Goal: Task Accomplishment & Management: Complete application form

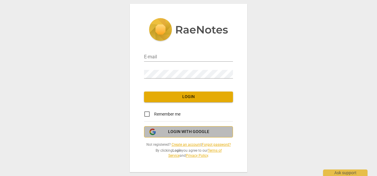
click at [171, 131] on span "Login with Google" at bounding box center [188, 132] width 41 height 6
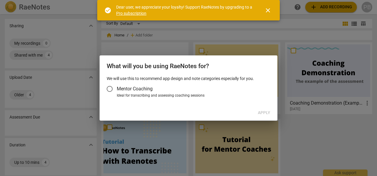
click at [269, 9] on span "close" at bounding box center [267, 10] width 7 height 7
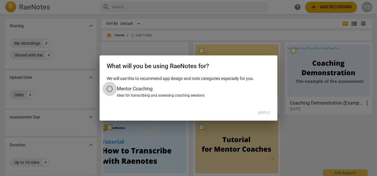
click at [112, 88] on input "Mentor Coaching" at bounding box center [110, 89] width 14 height 14
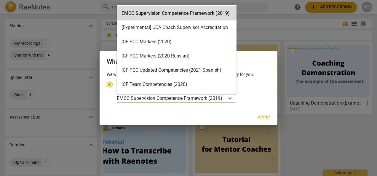
click at [212, 98] on p "EMCC Supervision Competence Framework (2019)" at bounding box center [170, 98] width 106 height 7
click at [0, 0] on input "Ideal for transcribing and assessing coaching sessions 15 results available. Us…" at bounding box center [0, 0] width 0 height 0
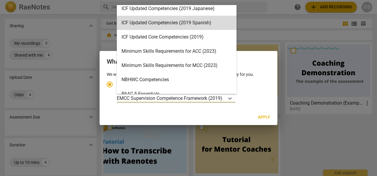
scroll to position [90, 0]
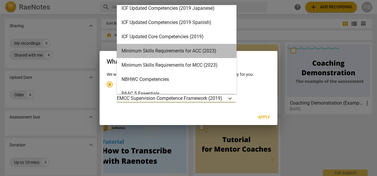
click at [187, 52] on div "Minimum Skills Requirements for ACC (2023)" at bounding box center [177, 51] width 120 height 14
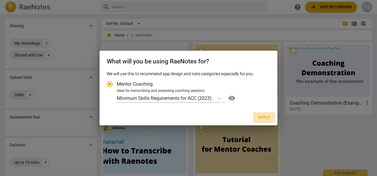
click at [263, 114] on button "Apply" at bounding box center [264, 117] width 22 height 11
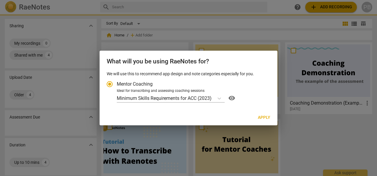
radio input "false"
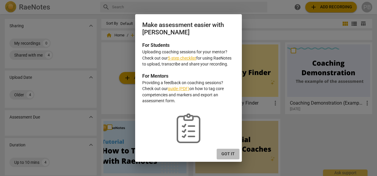
click at [227, 151] on button "Got it" at bounding box center [228, 154] width 23 height 11
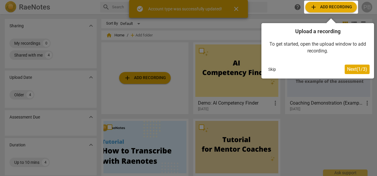
click at [235, 8] on div at bounding box center [188, 88] width 377 height 176
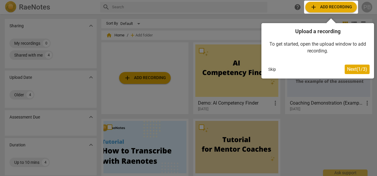
click at [271, 69] on button "Skip" at bounding box center [272, 69] width 12 height 9
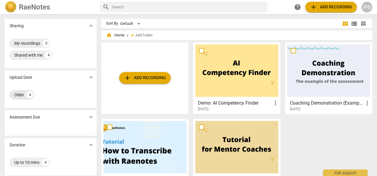
click at [20, 94] on div "Older" at bounding box center [19, 95] width 10 height 6
click at [36, 54] on div "Shared with me" at bounding box center [28, 55] width 28 height 6
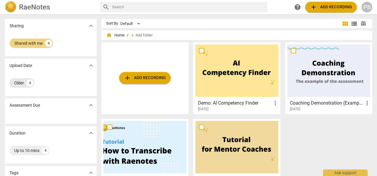
click at [26, 82] on div "Older 4" at bounding box center [21, 82] width 25 height 9
click at [34, 38] on div "Shared with me 4" at bounding box center [50, 43] width 82 height 12
click at [35, 42] on div "Shared with me" at bounding box center [28, 43] width 28 height 6
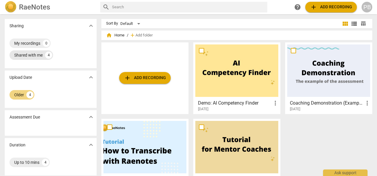
click at [34, 55] on div "Shared with me" at bounding box center [28, 55] width 28 height 6
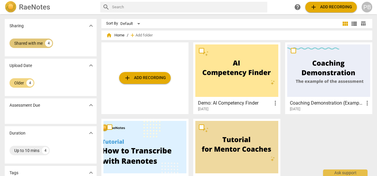
click at [34, 55] on div "Shared with me 4" at bounding box center [51, 45] width 92 height 24
click at [368, 8] on div "PB" at bounding box center [367, 7] width 11 height 11
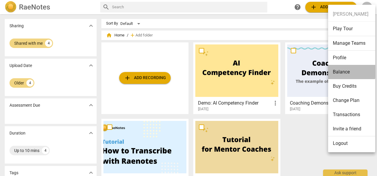
click at [350, 69] on li "Balance" at bounding box center [352, 72] width 49 height 14
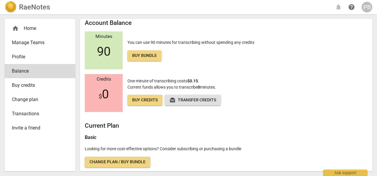
scroll to position [5, 0]
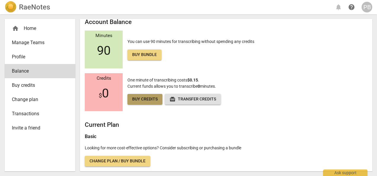
click at [141, 100] on span "Buy credits" at bounding box center [144, 99] width 25 height 6
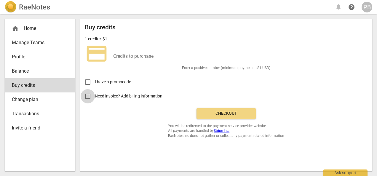
click at [89, 98] on input "Need invoice? Add billing information" at bounding box center [88, 96] width 14 height 14
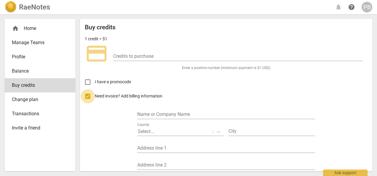
click at [88, 95] on input "Need invoice? Add billing information" at bounding box center [88, 96] width 14 height 14
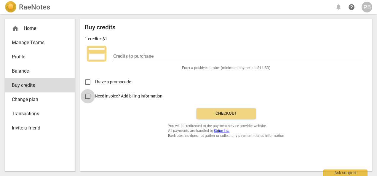
click at [88, 95] on input "Need invoice? Add billing information" at bounding box center [88, 96] width 14 height 14
checkbox input "true"
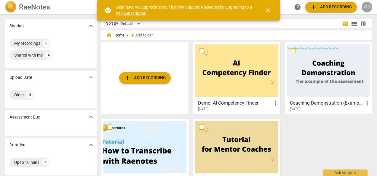
click at [370, 4] on div "PB" at bounding box center [367, 7] width 11 height 11
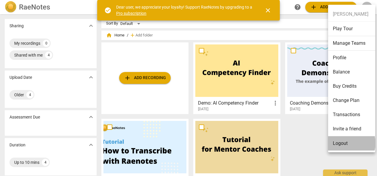
click at [344, 143] on li "Logout" at bounding box center [352, 143] width 49 height 14
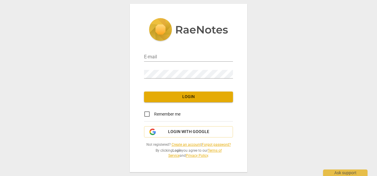
click at [186, 143] on link "Create an account" at bounding box center [186, 145] width 29 height 4
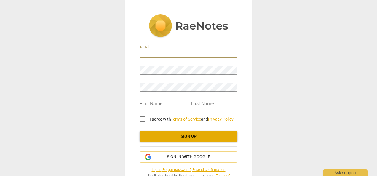
click at [149, 50] on input "email" at bounding box center [189, 53] width 98 height 9
type input "[EMAIL_ADDRESS][DOMAIN_NAME]"
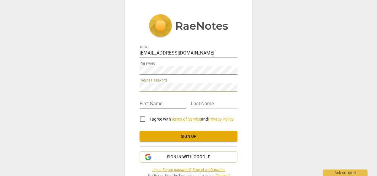
click at [150, 102] on input "text" at bounding box center [163, 104] width 47 height 9
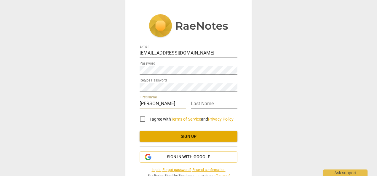
type input "[PERSON_NAME]"
click at [205, 101] on input "text" at bounding box center [214, 104] width 47 height 9
type input "Dubey"
click at [140, 118] on input "I agree with Terms of Service and Privacy Policy" at bounding box center [142, 119] width 14 height 14
checkbox input "true"
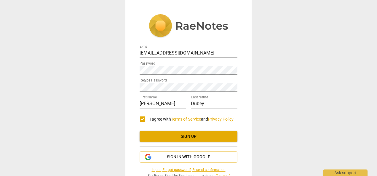
click at [191, 135] on span "Sign up" at bounding box center [188, 137] width 88 height 6
